Goal: Navigation & Orientation: Locate item on page

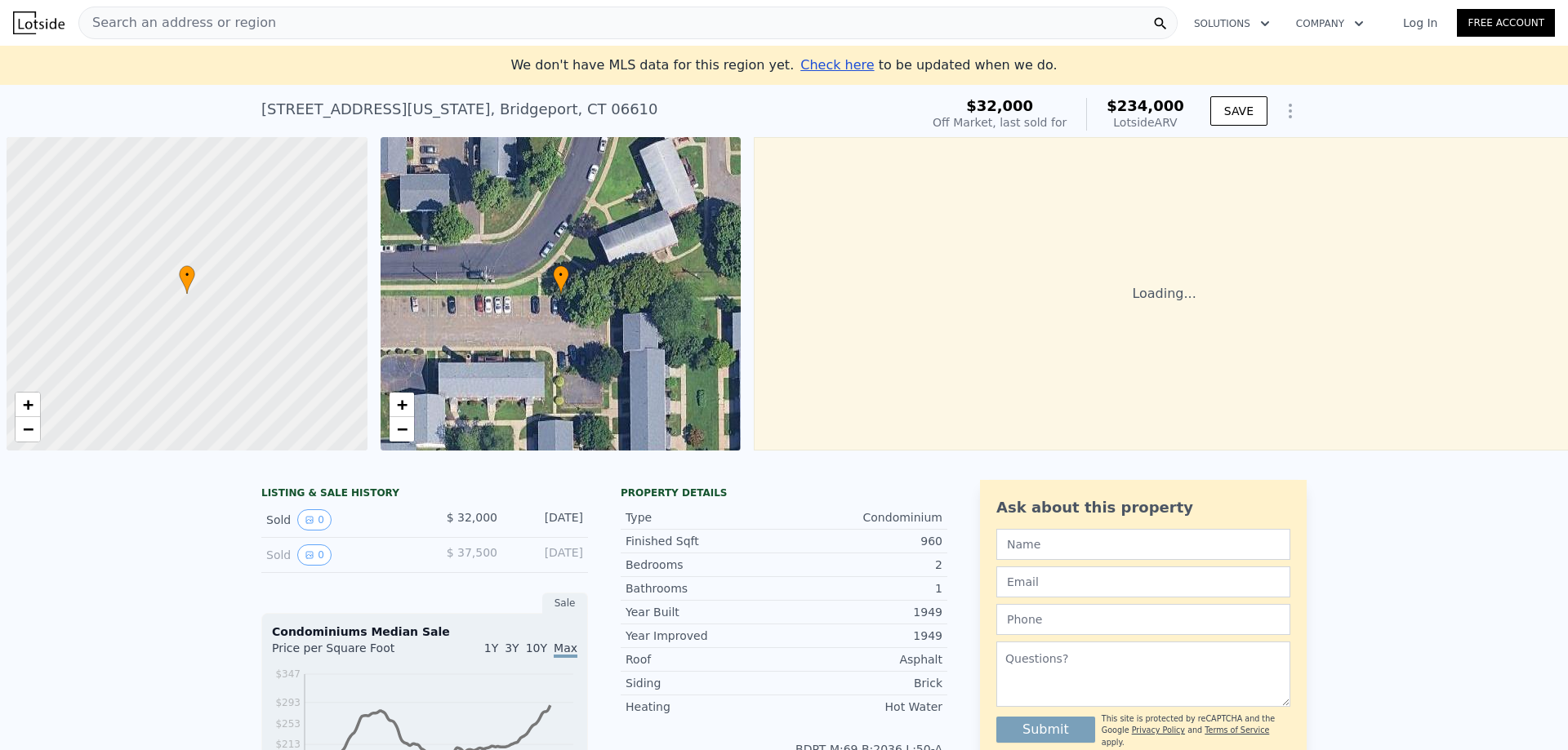
scroll to position [0, 7]
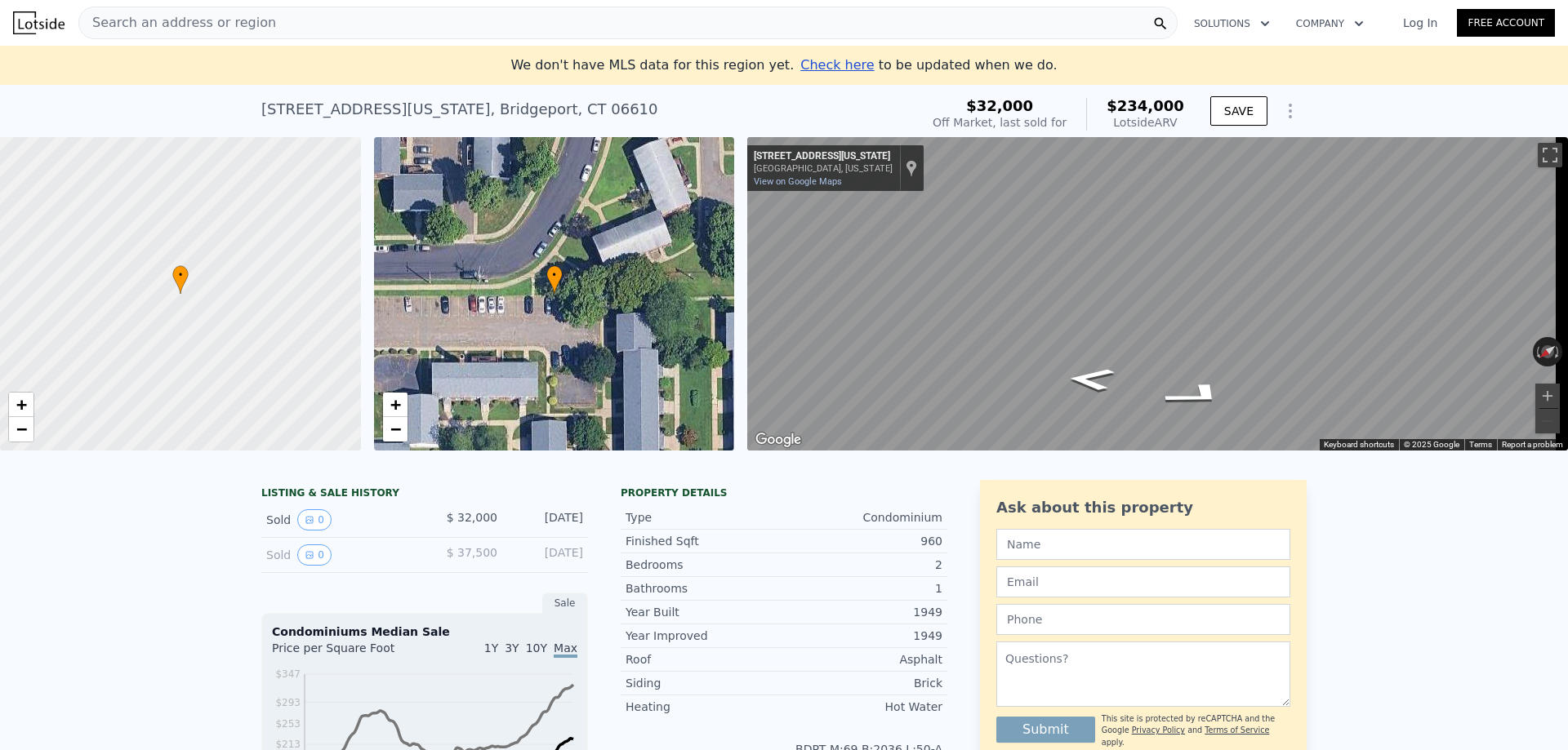
click at [692, 227] on div "• + − • + − ← Move left → Move right ↑ Move up ↓ Move down + Zoom in - Zoom out…" at bounding box center [784, 293] width 1568 height 313
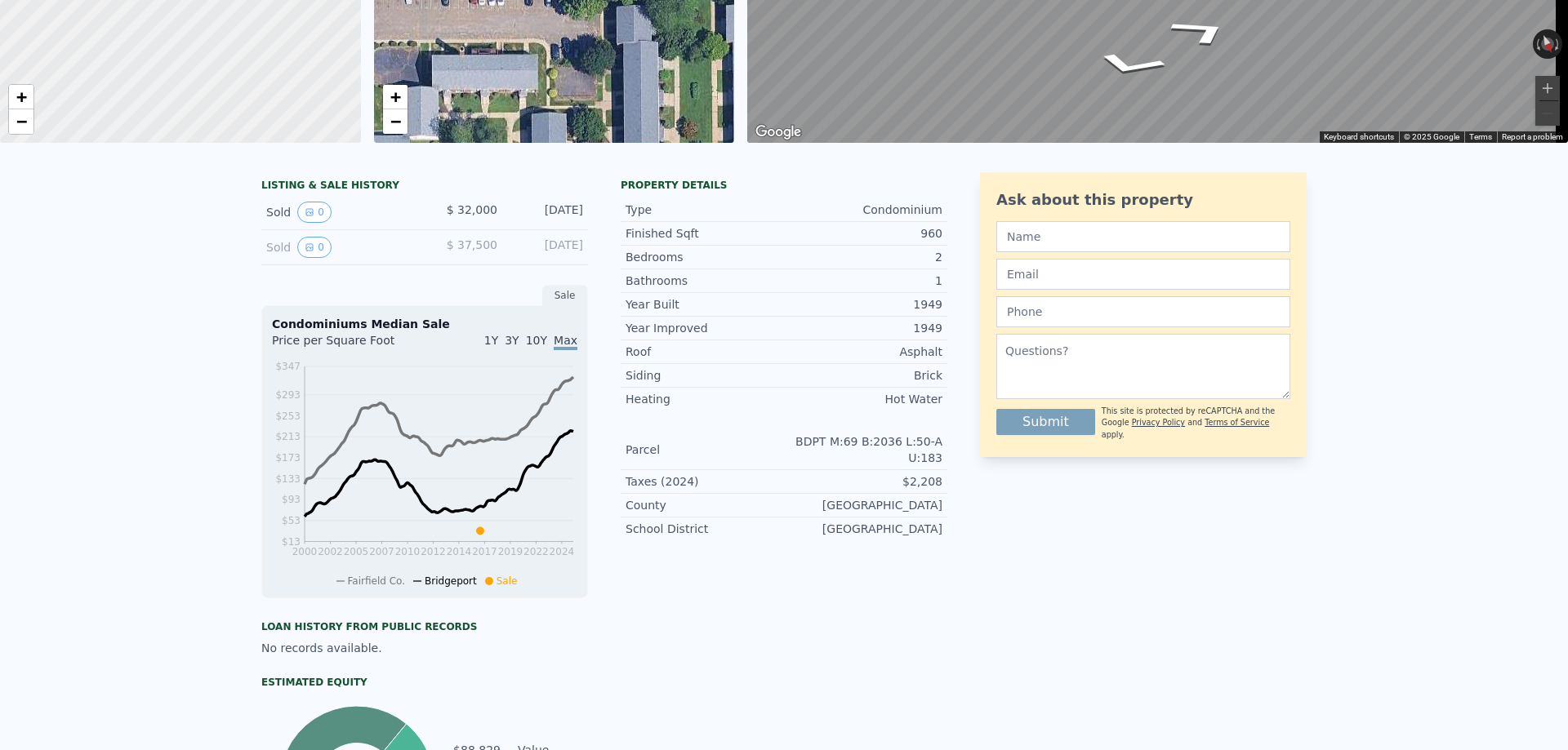
scroll to position [0, 0]
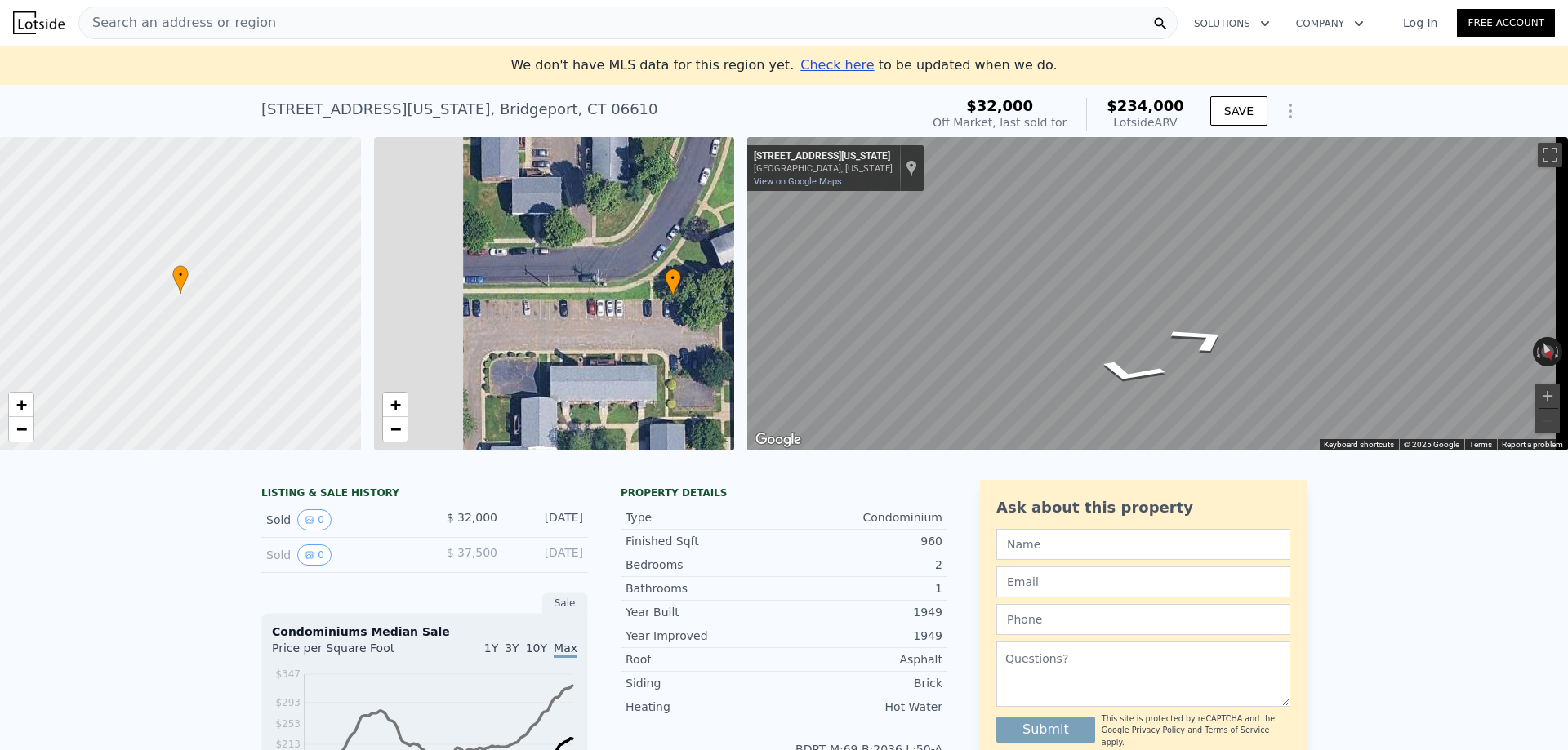
drag, startPoint x: 669, startPoint y: 345, endPoint x: 662, endPoint y: 339, distance: 9.2
click at [687, 345] on div "• + −" at bounding box center [554, 293] width 361 height 313
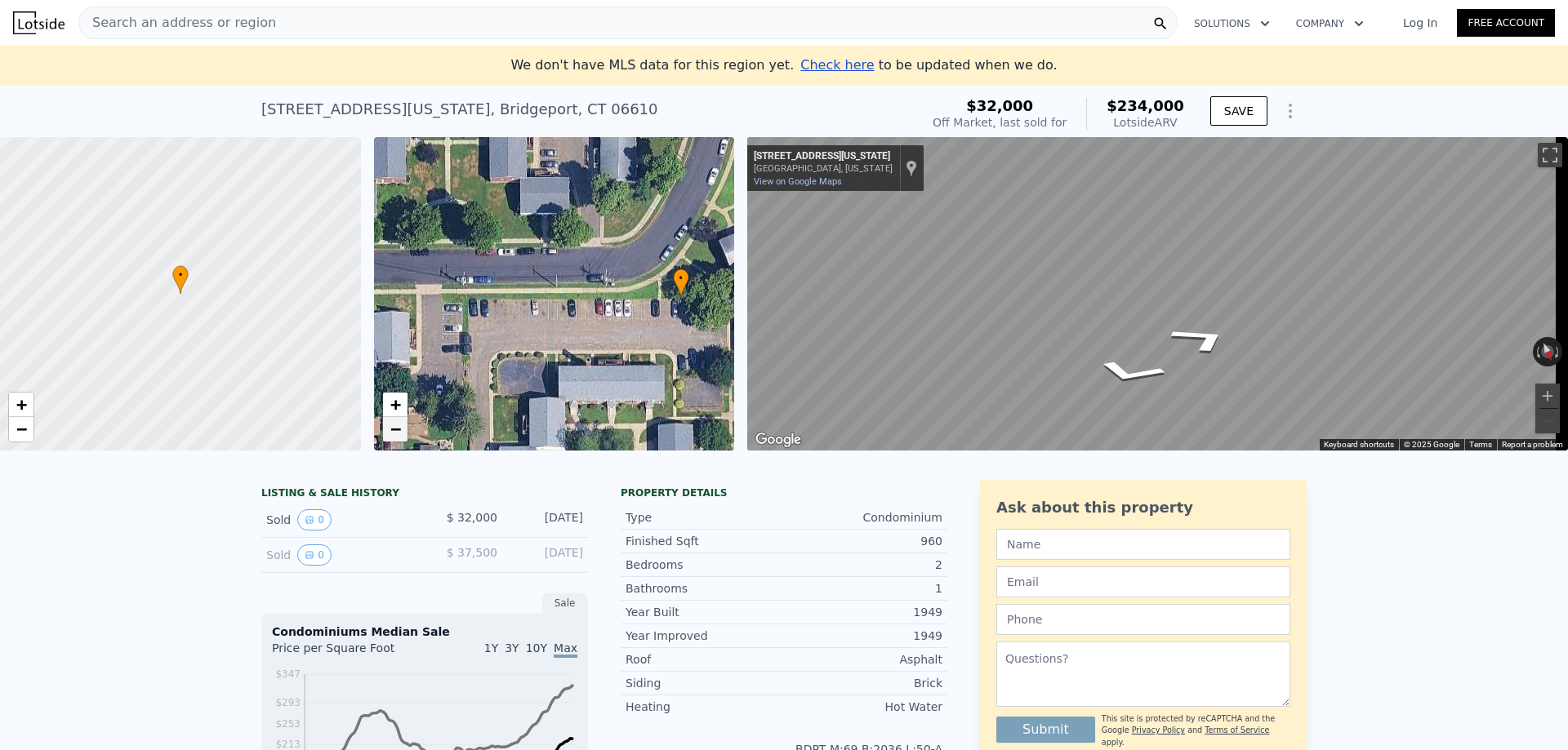
click at [391, 432] on span "−" at bounding box center [394, 428] width 10 height 20
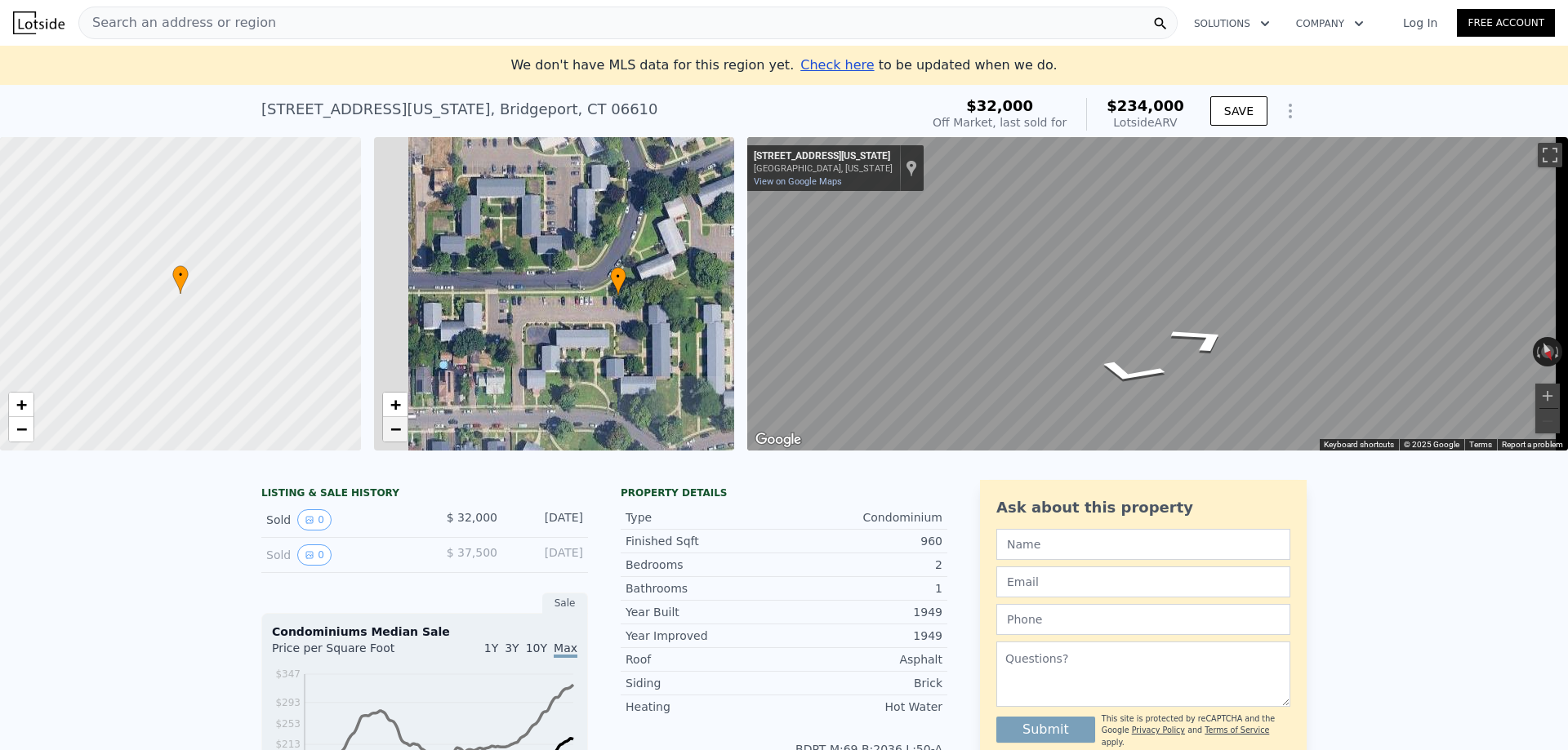
click at [391, 432] on span "−" at bounding box center [394, 428] width 10 height 20
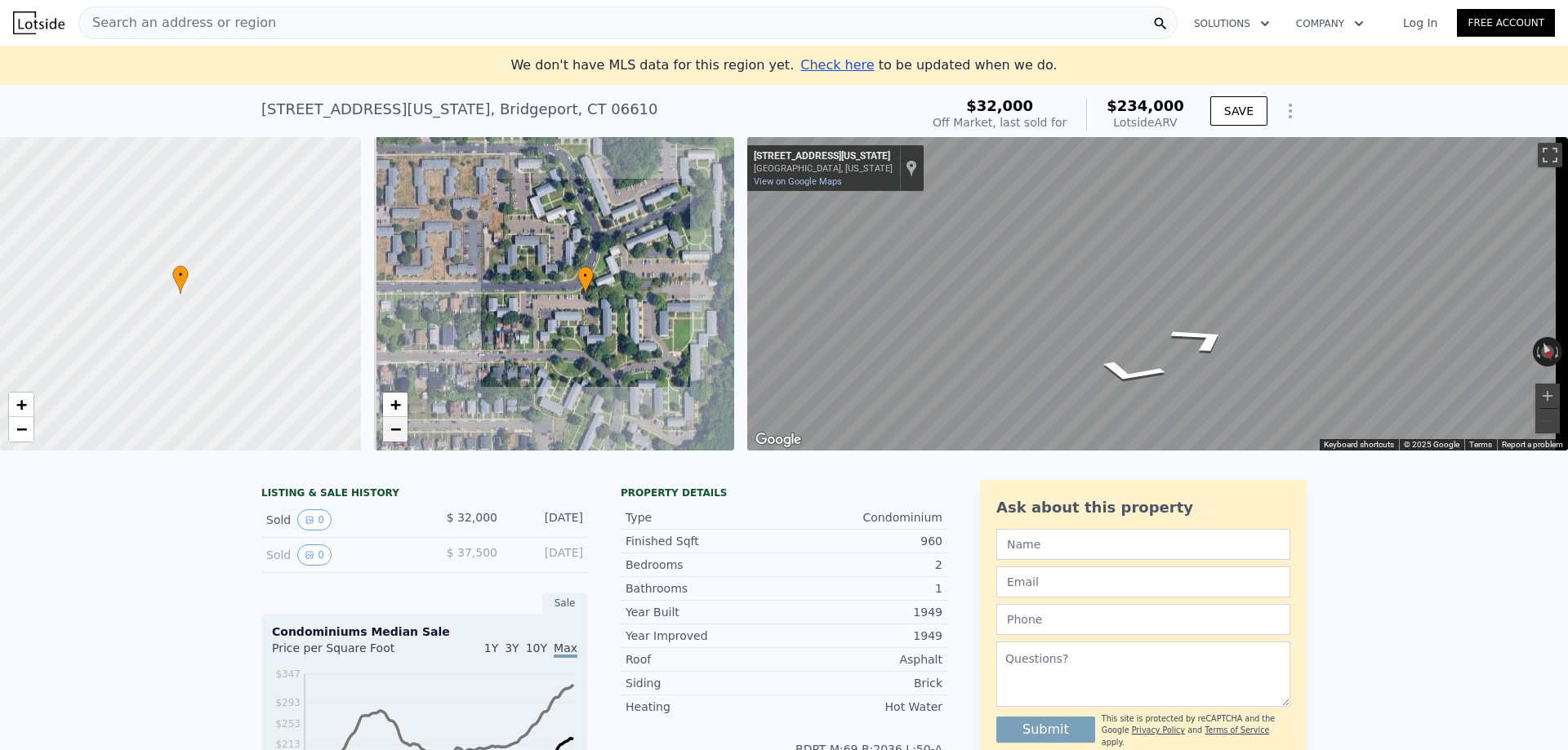
click at [391, 432] on span "−" at bounding box center [394, 428] width 10 height 20
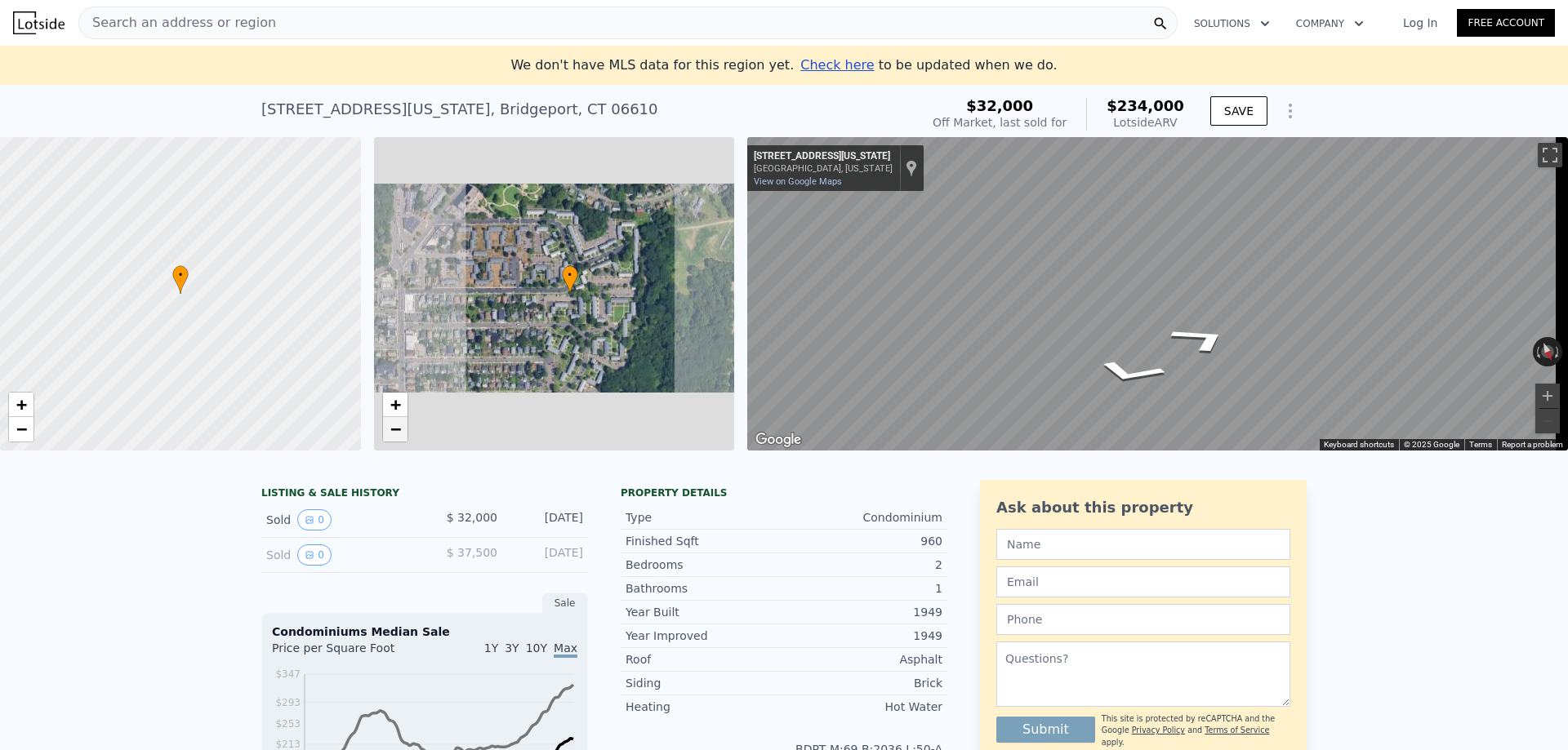
click at [391, 432] on span "−" at bounding box center [394, 428] width 10 height 20
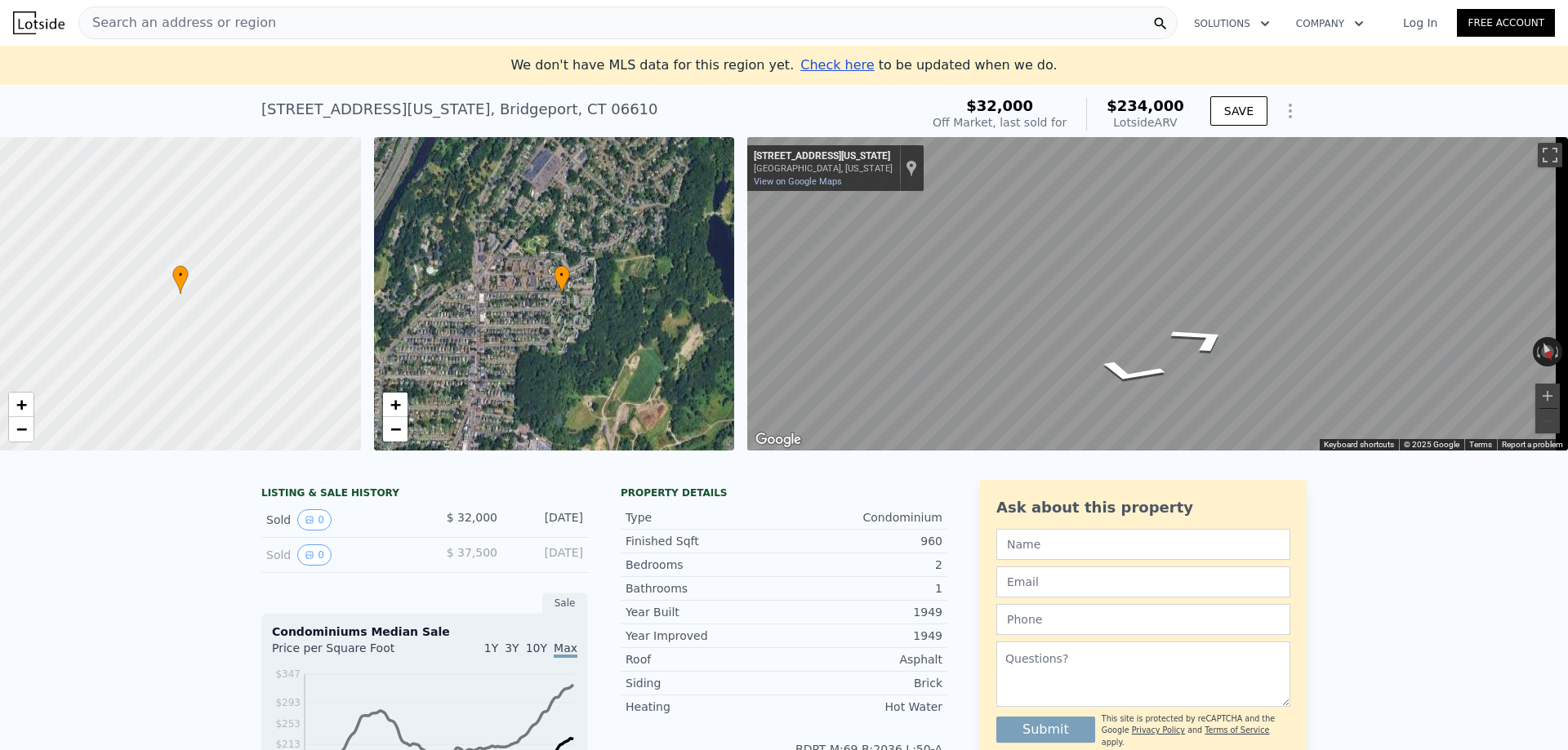
click at [501, 300] on div "• + −" at bounding box center [554, 293] width 361 height 313
click at [402, 405] on link "+" at bounding box center [395, 405] width 25 height 25
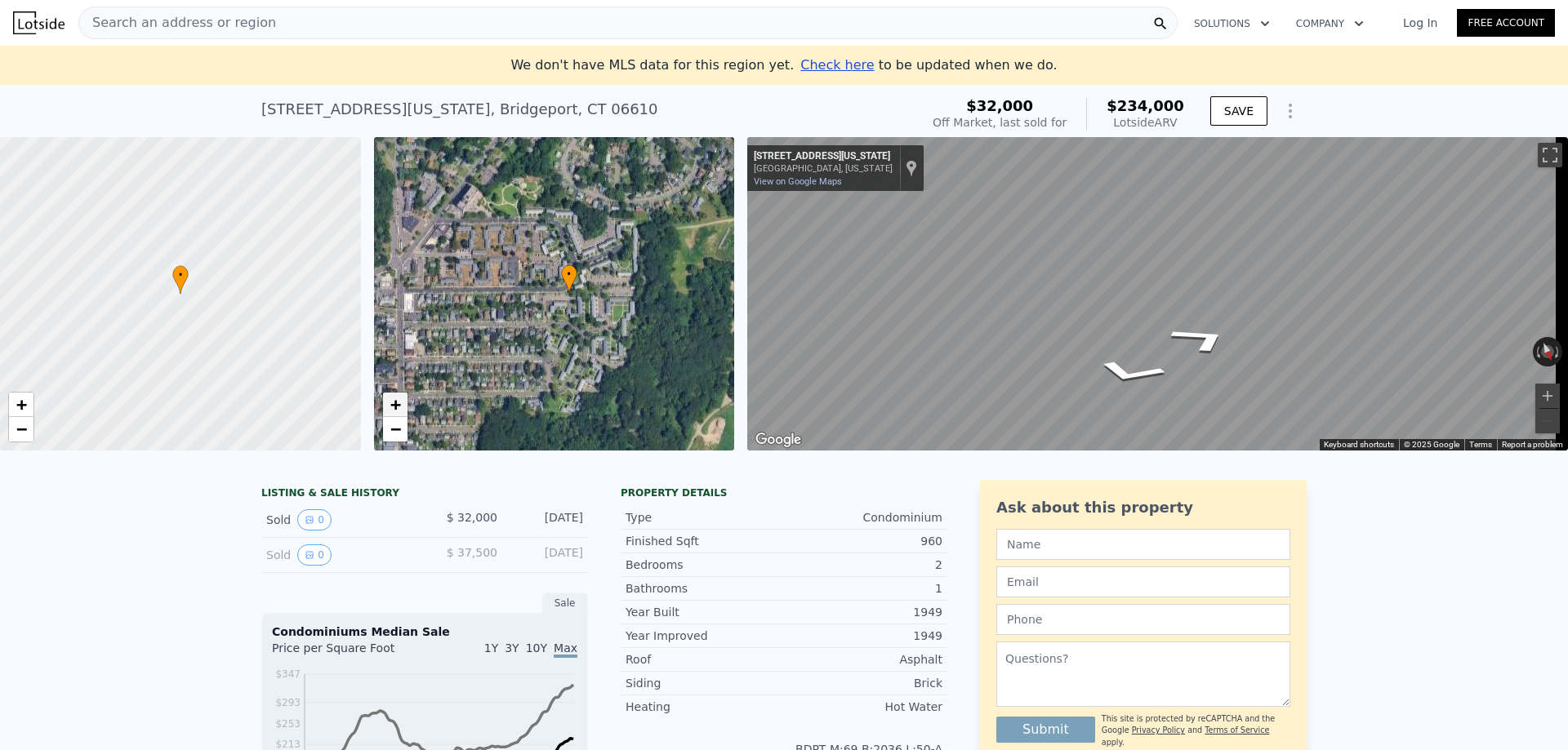
click at [402, 405] on link "+" at bounding box center [395, 405] width 25 height 25
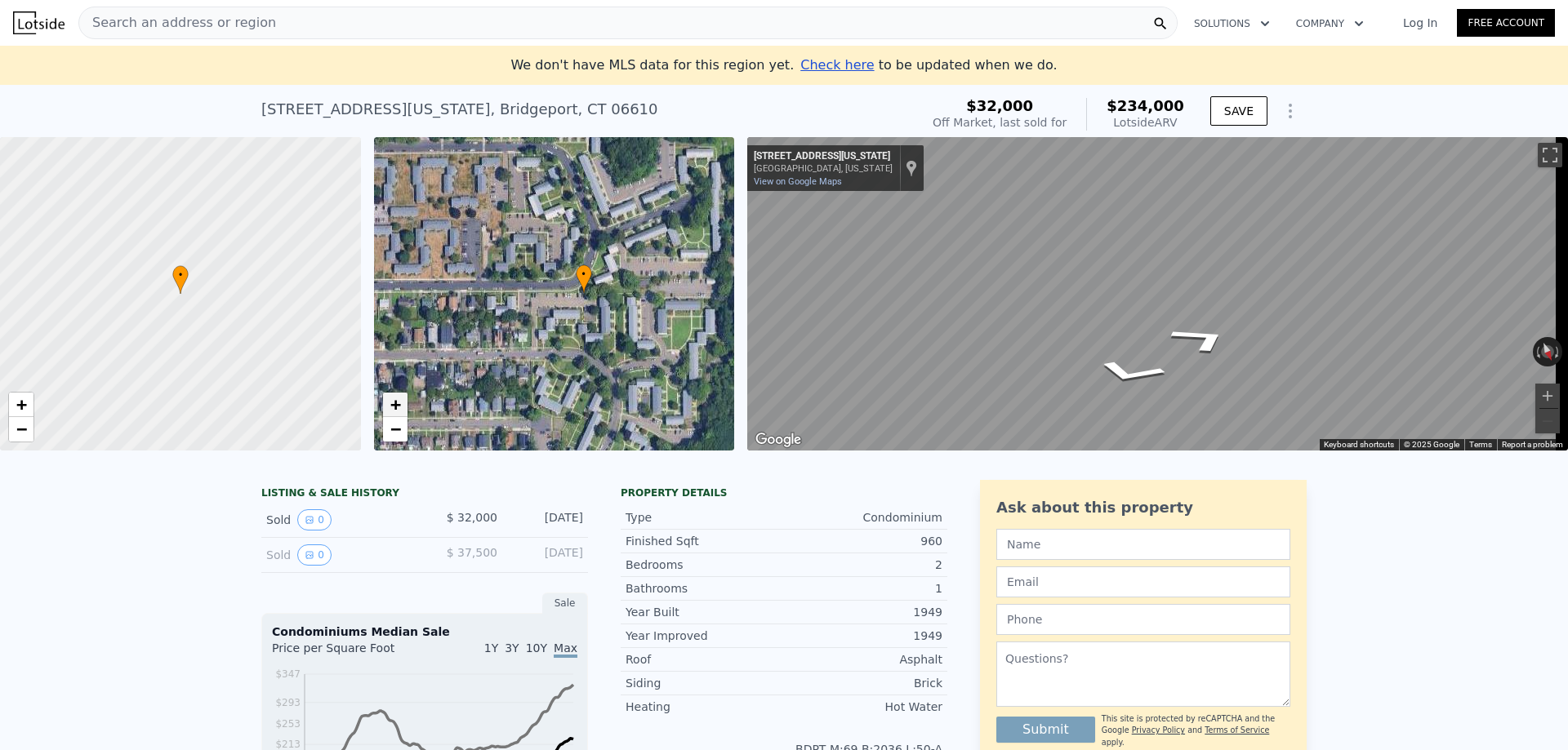
click at [402, 405] on link "+" at bounding box center [395, 405] width 25 height 25
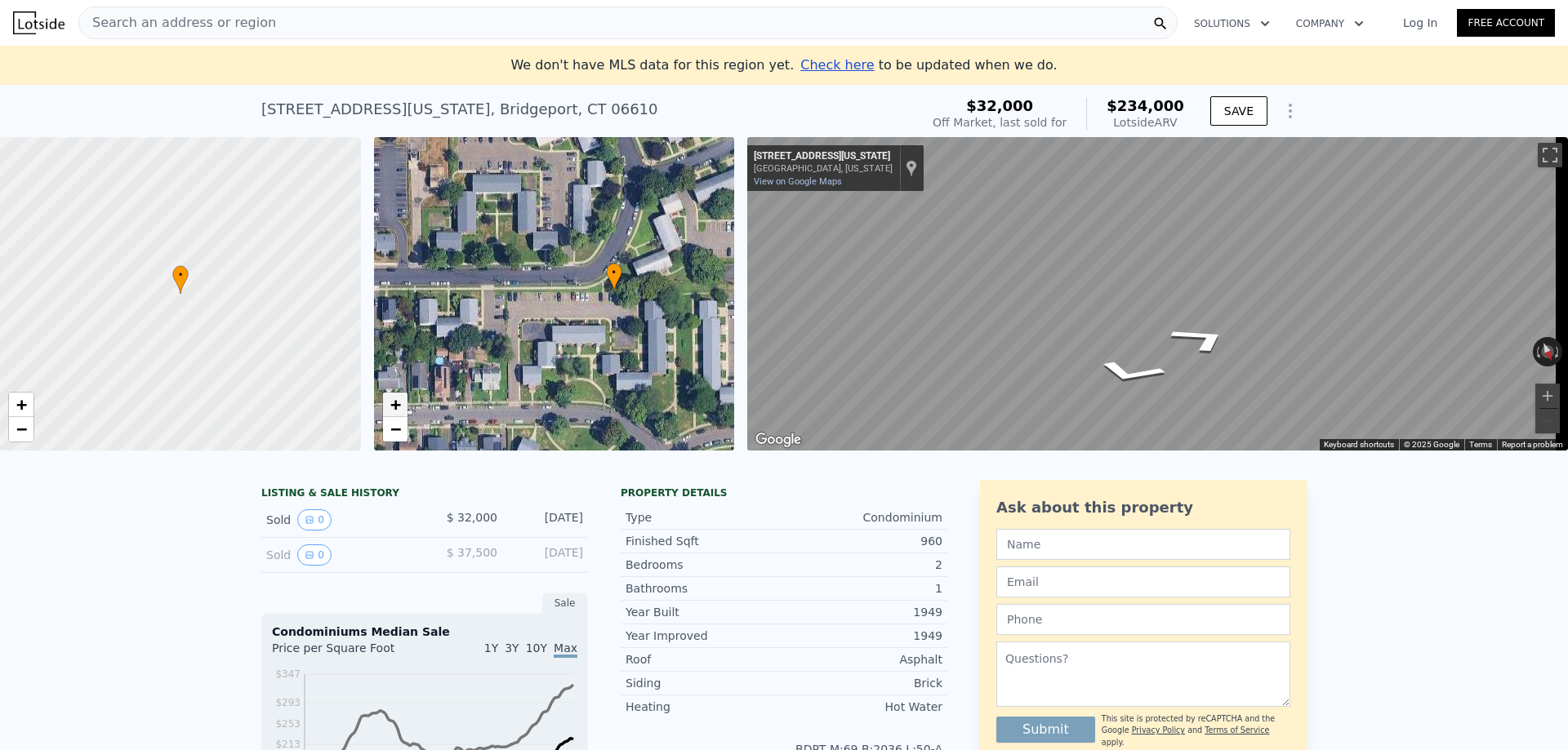
click at [402, 405] on link "+" at bounding box center [395, 405] width 25 height 25
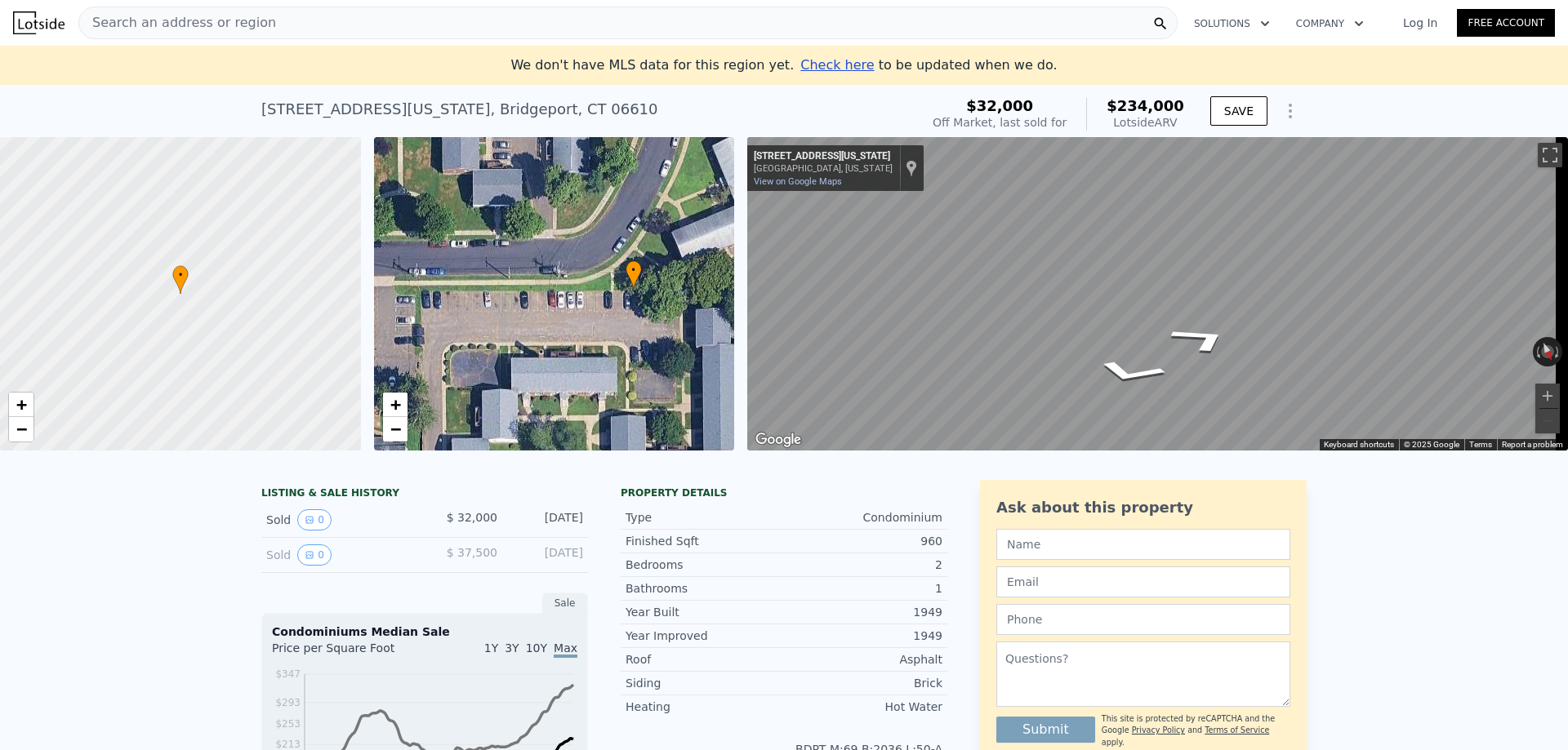
drag, startPoint x: 595, startPoint y: 317, endPoint x: 539, endPoint y: 317, distance: 56.0
click at [539, 317] on div "• + −" at bounding box center [554, 293] width 361 height 313
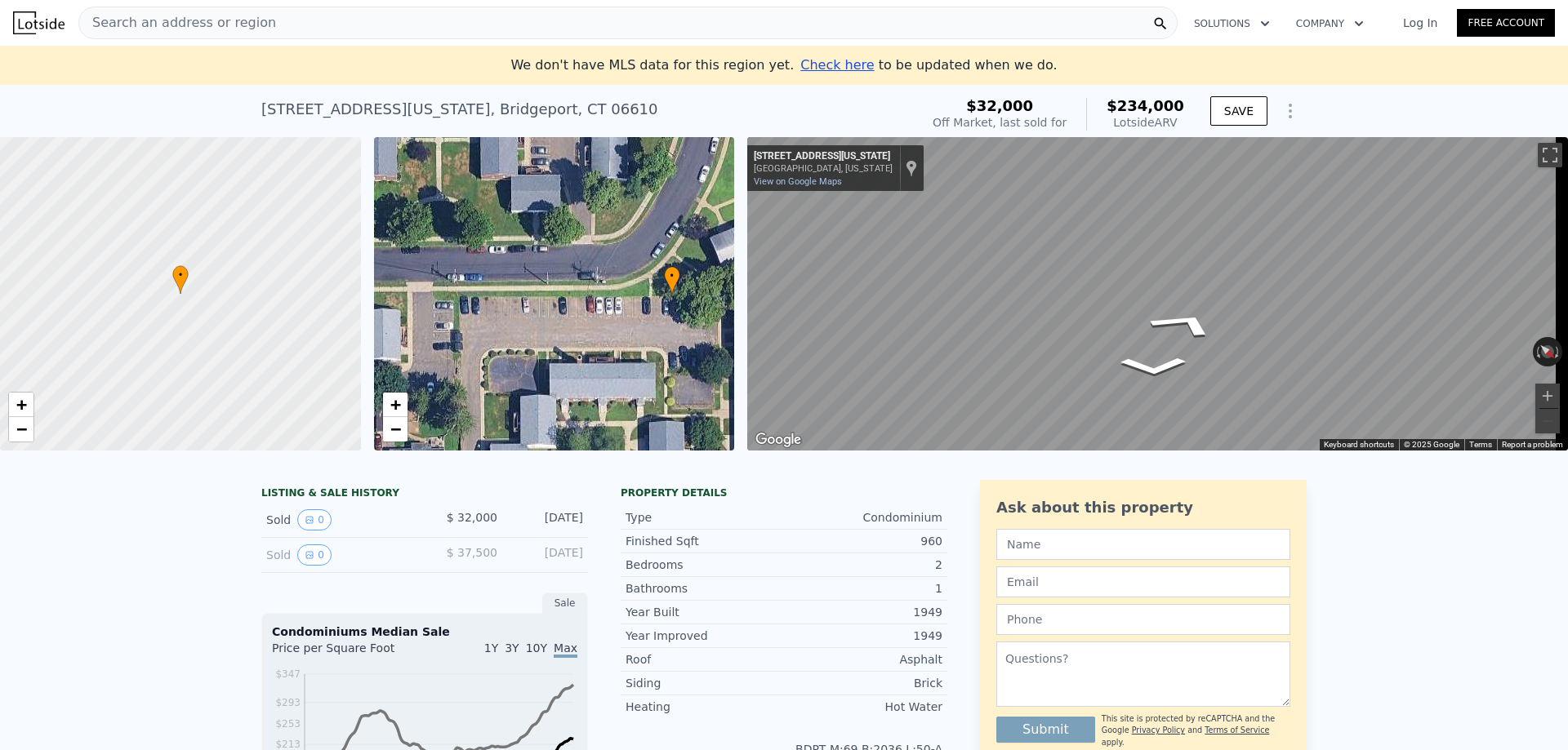
click at [815, 279] on div "• + − • + − ← Move left → Move right ↑ Move up ↓ Move down + Zoom in - Zoom out…" at bounding box center [784, 293] width 1568 height 313
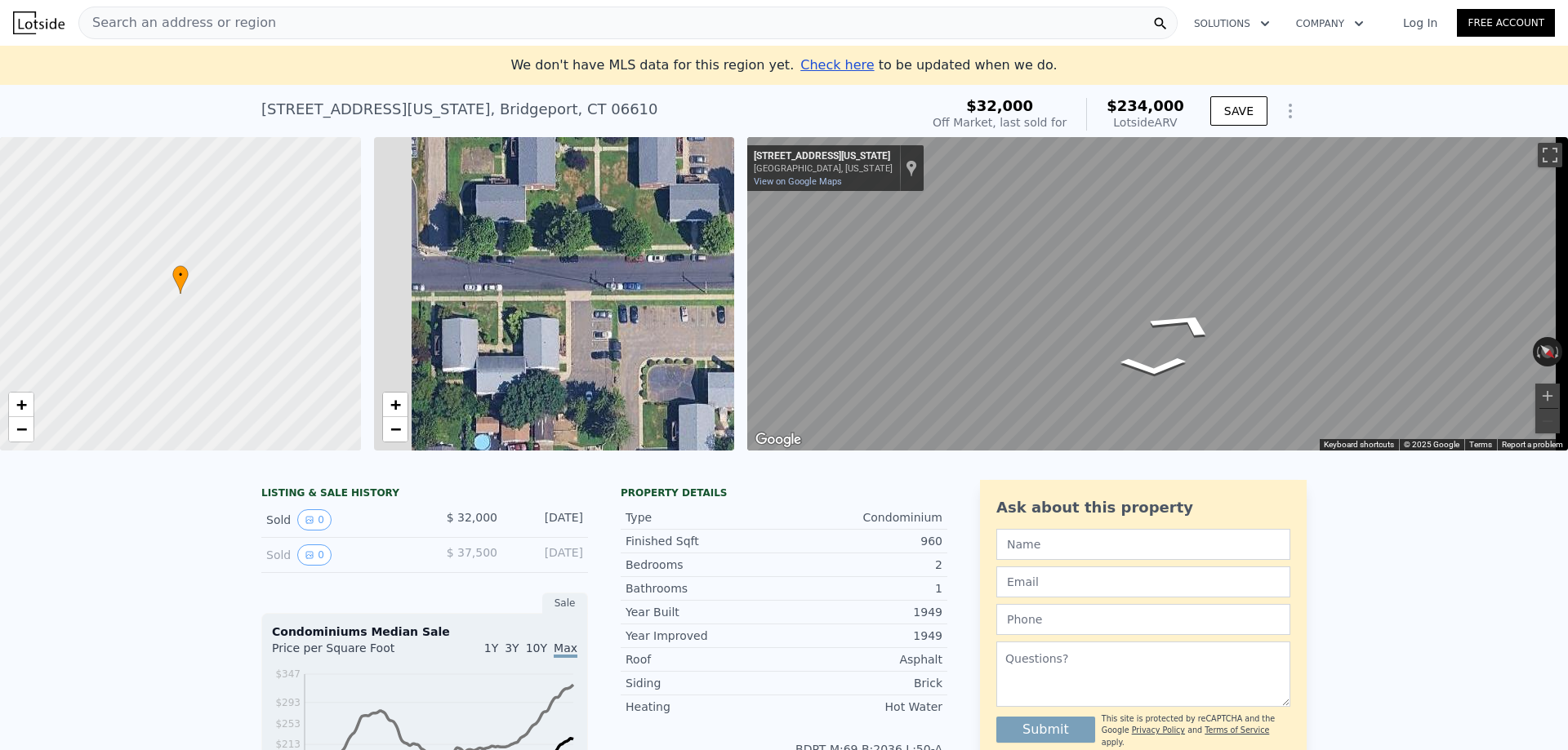
drag, startPoint x: 579, startPoint y: 280, endPoint x: 709, endPoint y: 296, distance: 131.0
click at [716, 295] on div "• + −" at bounding box center [554, 293] width 361 height 313
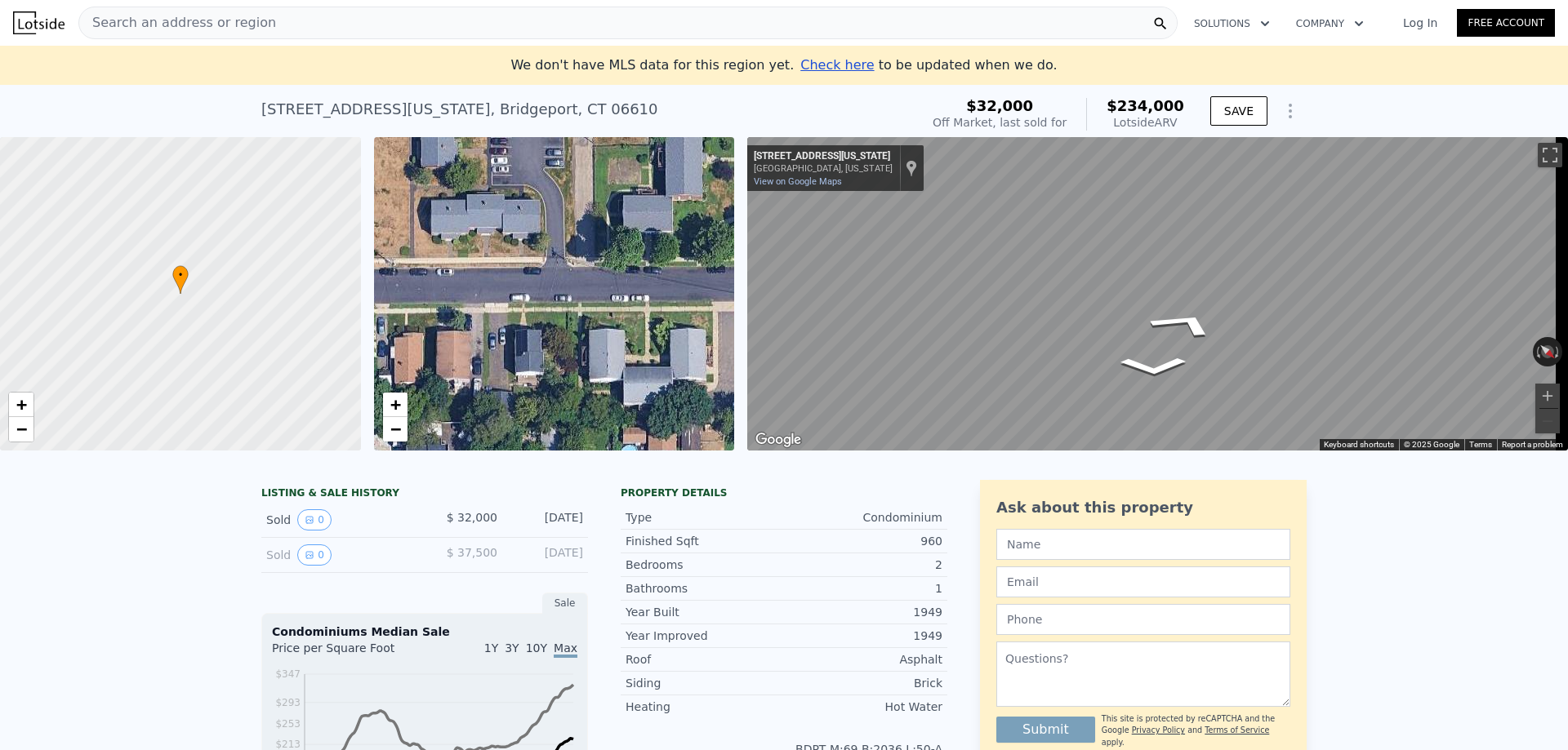
click at [748, 292] on div "• + − • + − ← Move left → Move right ↑ Move up ↓ Move down + Zoom in - Zoom out…" at bounding box center [784, 293] width 1568 height 313
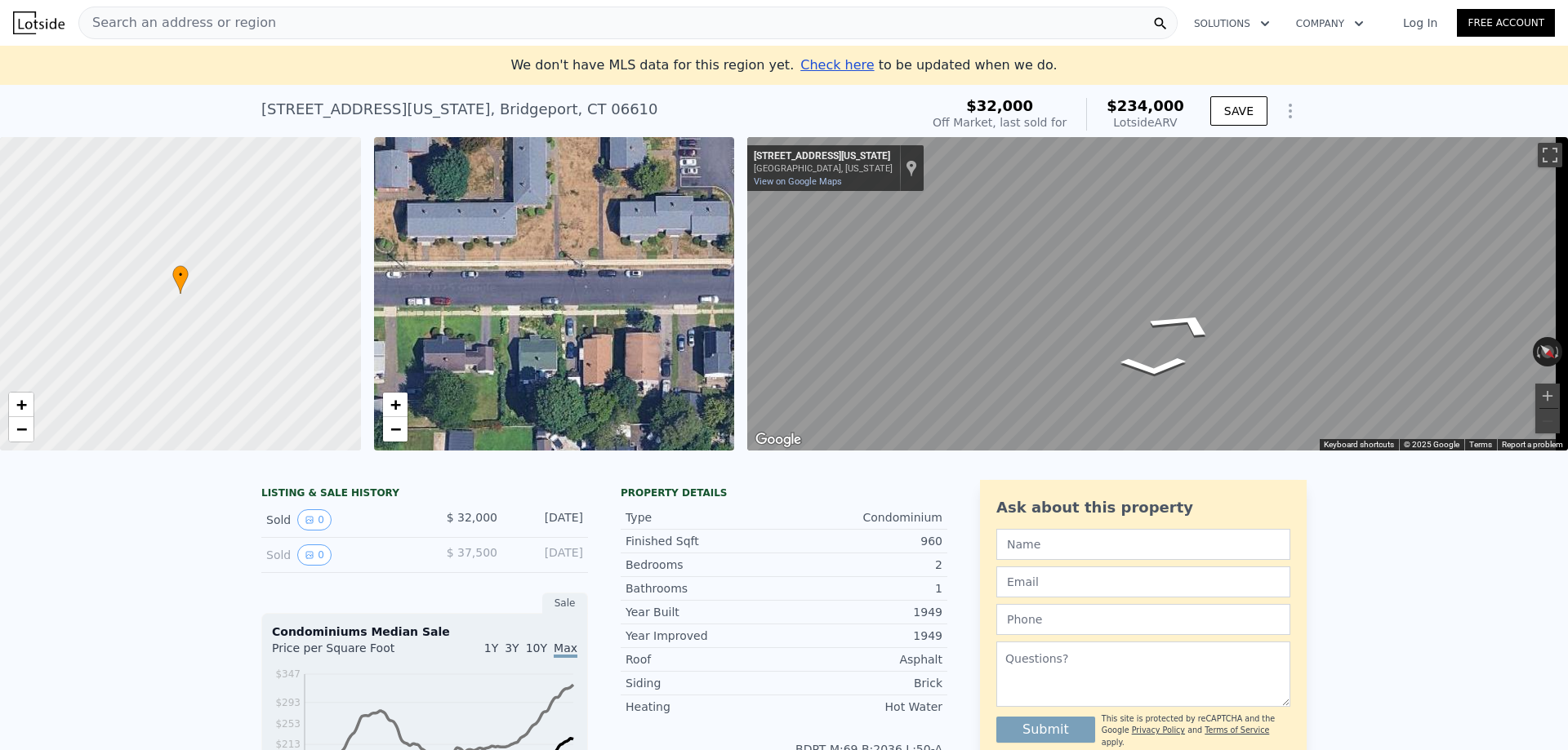
drag, startPoint x: 548, startPoint y: 286, endPoint x: 698, endPoint y: 286, distance: 150.0
click at [699, 286] on div "• + −" at bounding box center [554, 293] width 361 height 313
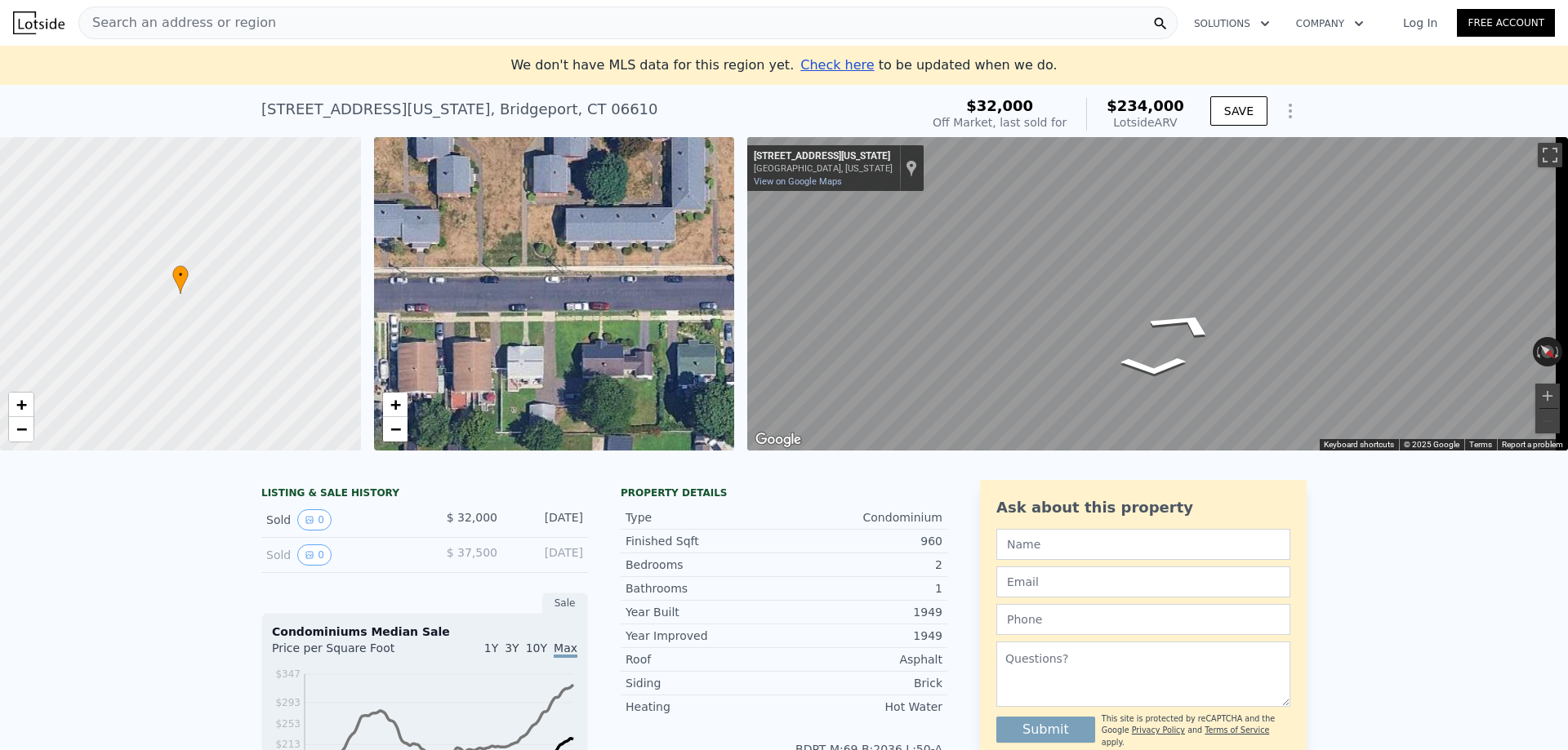
drag, startPoint x: 572, startPoint y: 286, endPoint x: 698, endPoint y: 292, distance: 126.1
click at [698, 292] on div "• + −" at bounding box center [554, 293] width 361 height 313
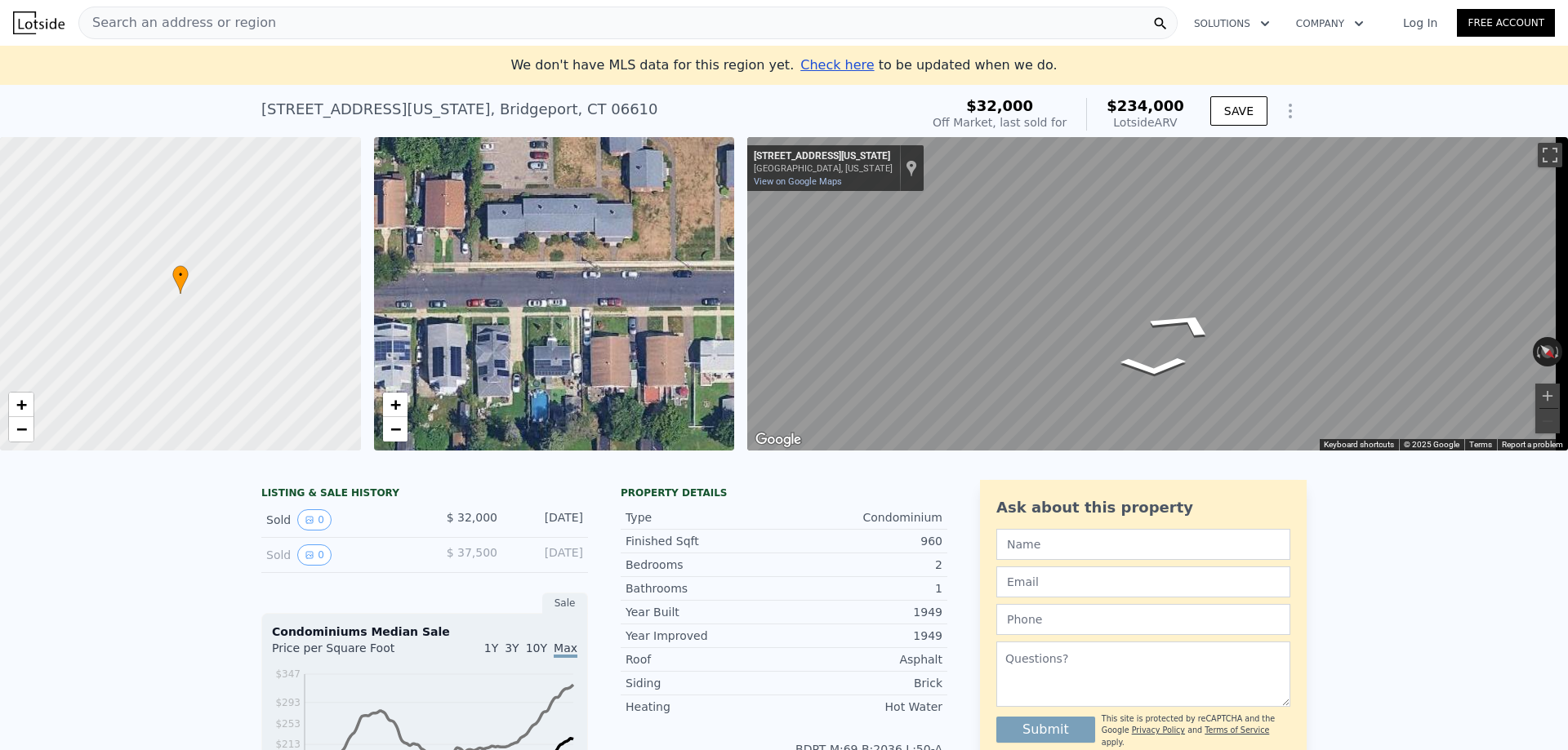
drag, startPoint x: 550, startPoint y: 292, endPoint x: 718, endPoint y: 267, distance: 169.8
click at [722, 267] on div "• + −" at bounding box center [554, 293] width 361 height 313
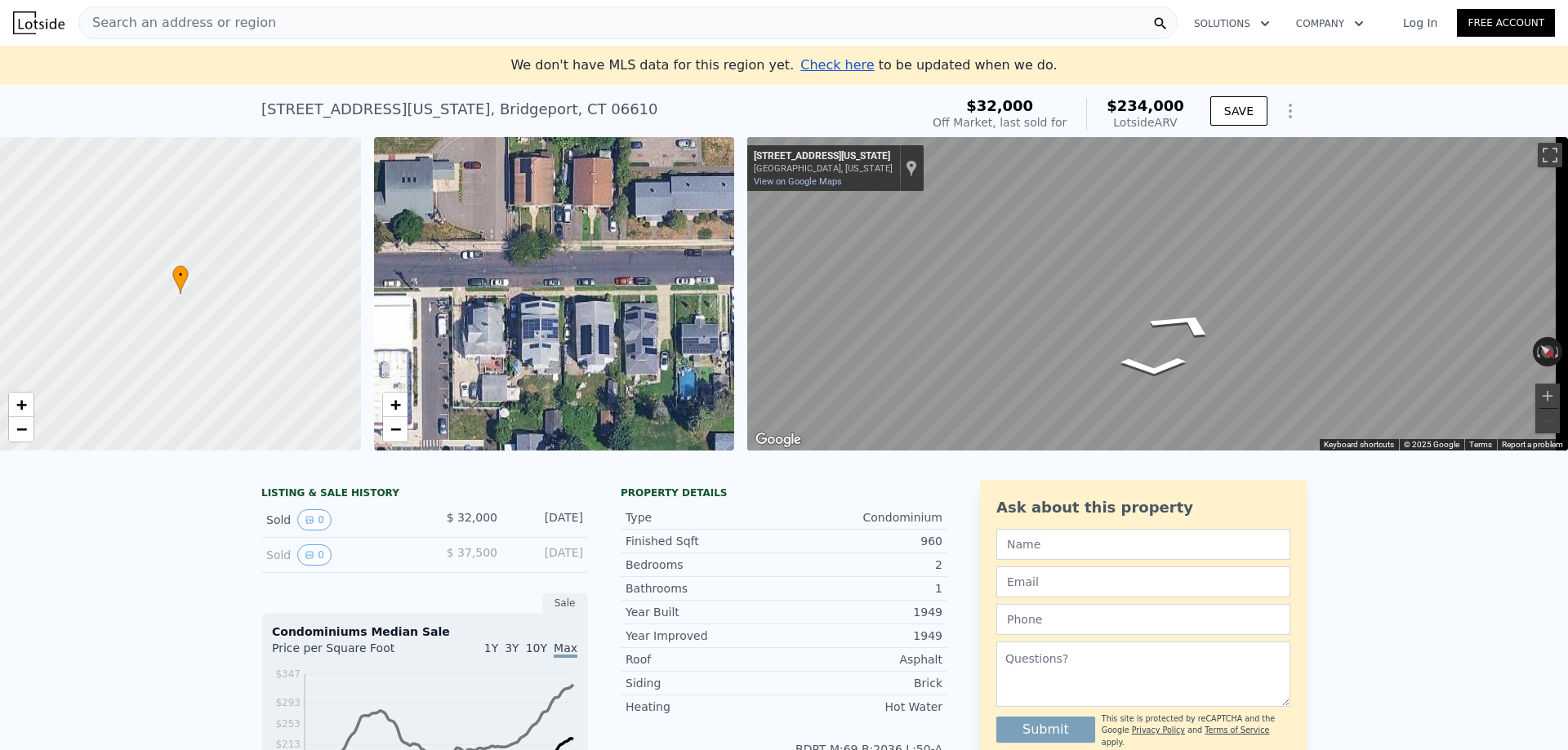
drag, startPoint x: 548, startPoint y: 279, endPoint x: 571, endPoint y: 281, distance: 23.1
click at [573, 275] on div "• + −" at bounding box center [554, 293] width 361 height 313
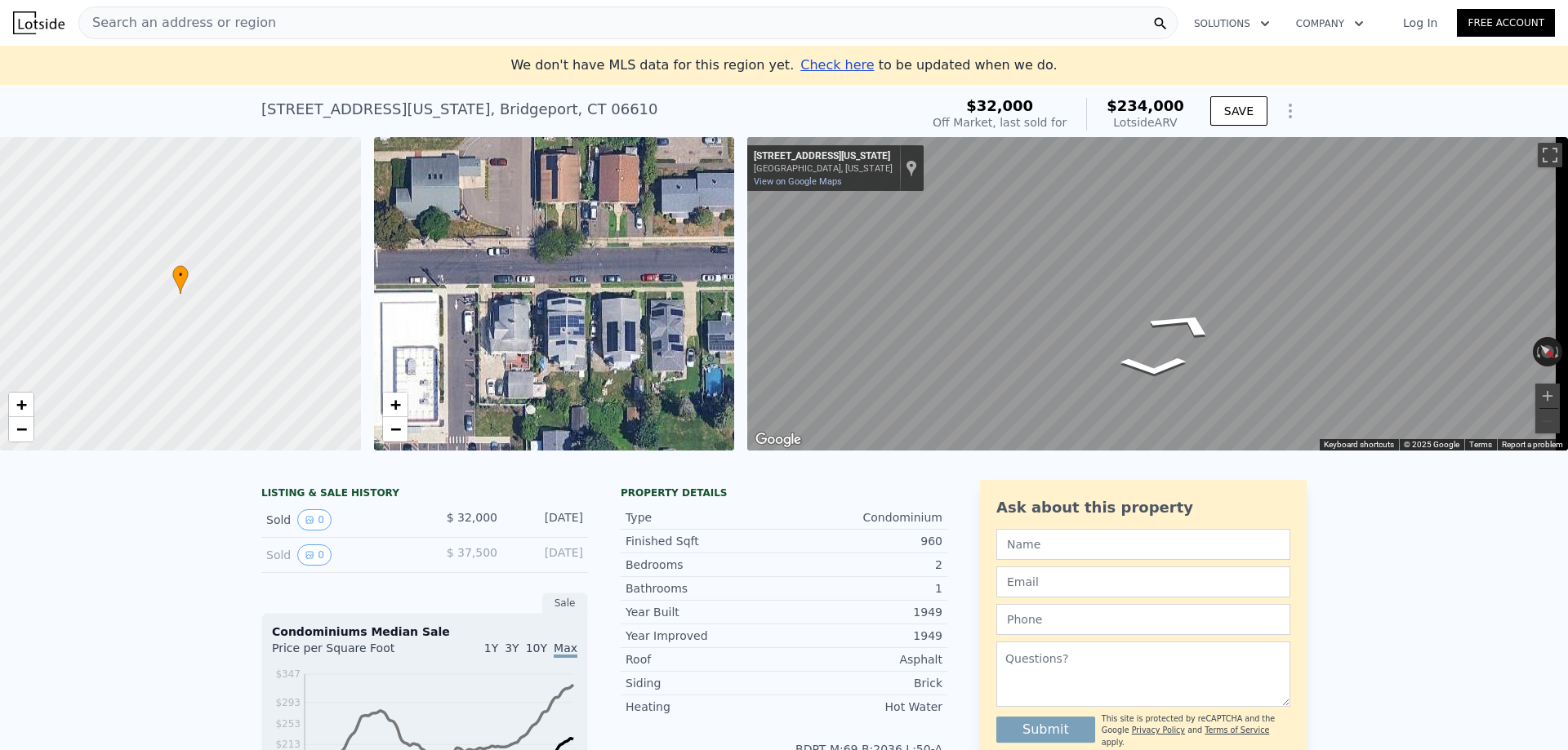
click at [503, 315] on div "• + −" at bounding box center [554, 293] width 361 height 313
click at [505, 315] on div "• + −" at bounding box center [554, 293] width 361 height 313
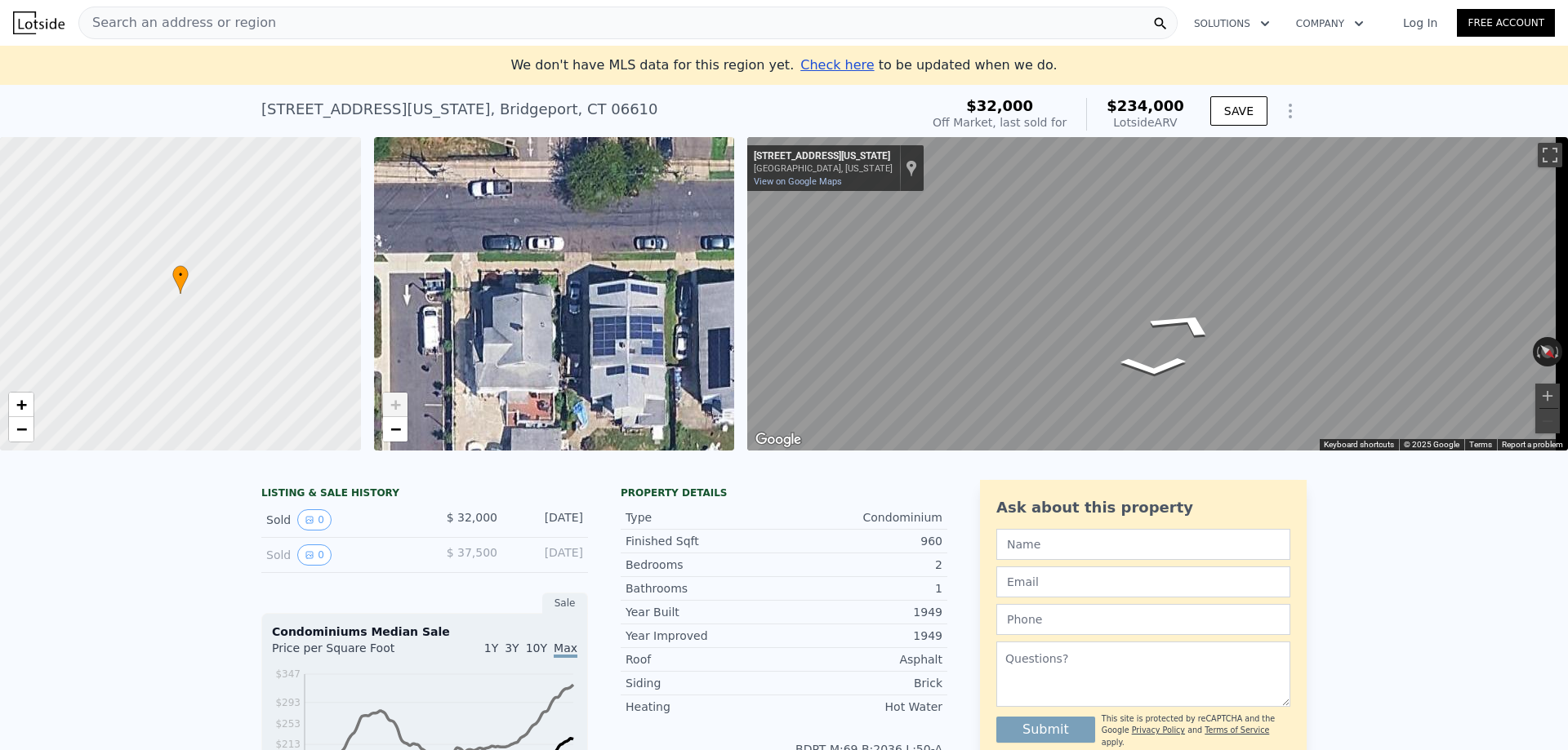
drag, startPoint x: 505, startPoint y: 315, endPoint x: 483, endPoint y: 308, distance: 23.1
click at [484, 308] on div "• + −" at bounding box center [554, 293] width 361 height 313
click at [1280, 107] on icon "Show Options" at bounding box center [1290, 110] width 20 height 20
